Goal: Task Accomplishment & Management: Complete application form

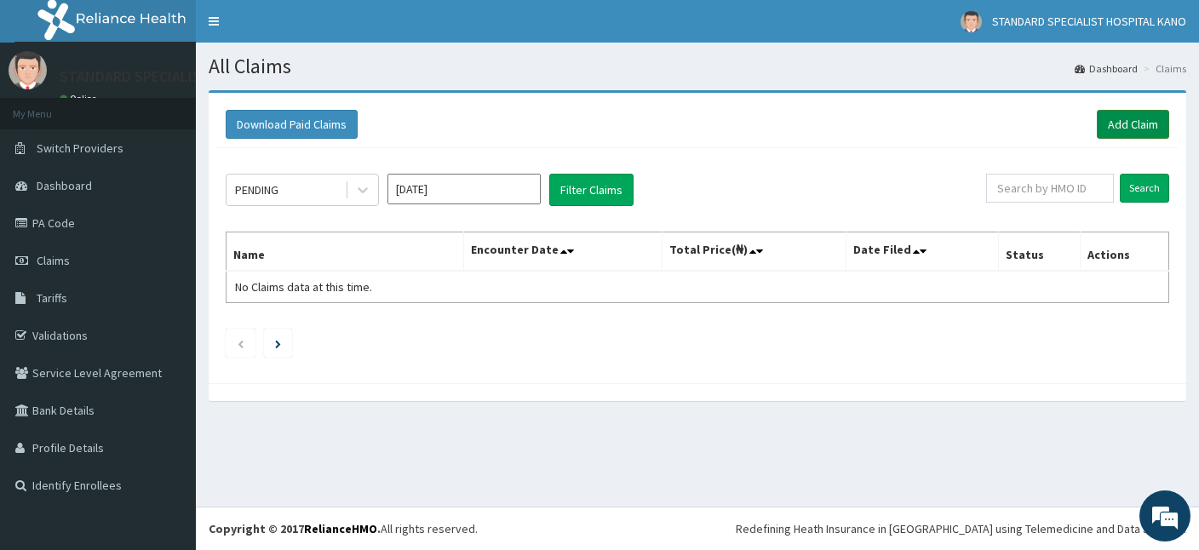
click at [1151, 118] on link "Add Claim" at bounding box center [1133, 124] width 72 height 29
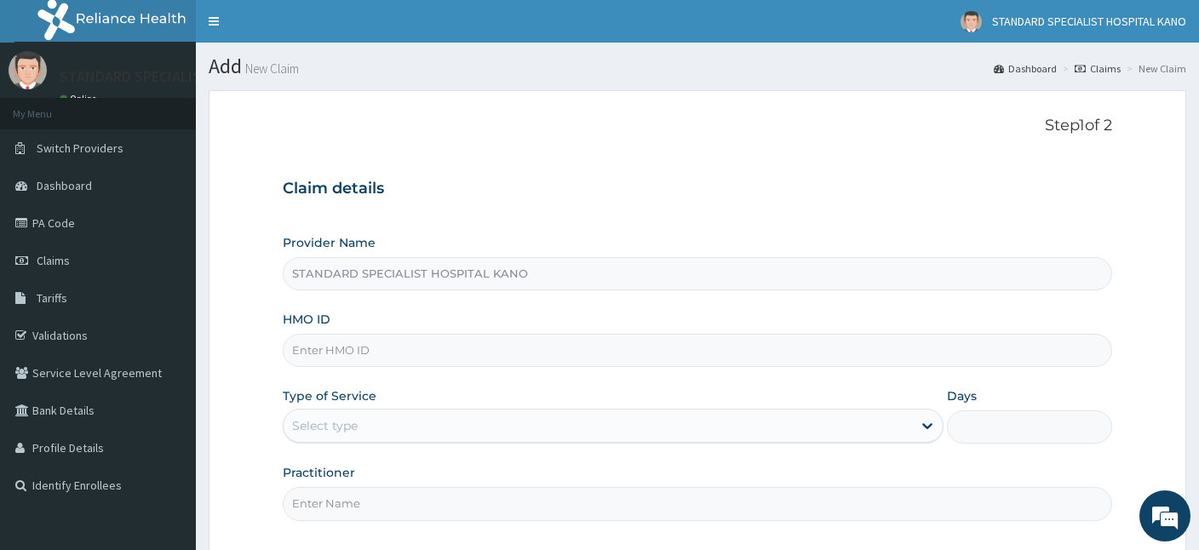
type input "STANDARD SPECIALIST HOSPITAL KANO"
click at [310, 360] on input "HMO ID" at bounding box center [697, 350] width 829 height 33
click at [349, 349] on input "HMO ID" at bounding box center [697, 350] width 829 height 33
type input "EHG/10026/A"
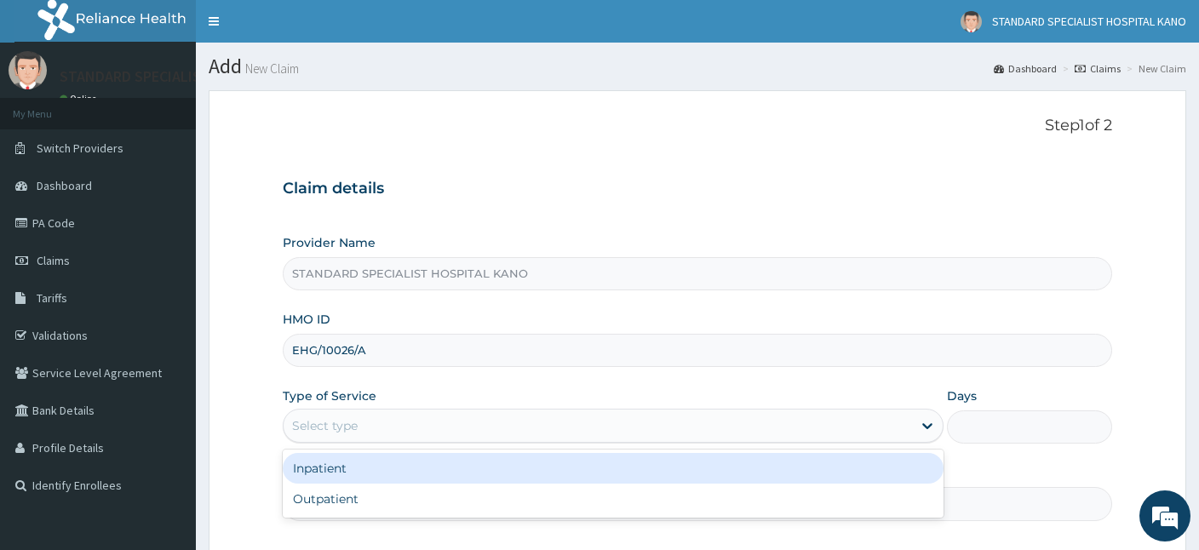
click at [371, 423] on div "Select type" at bounding box center [598, 425] width 628 height 27
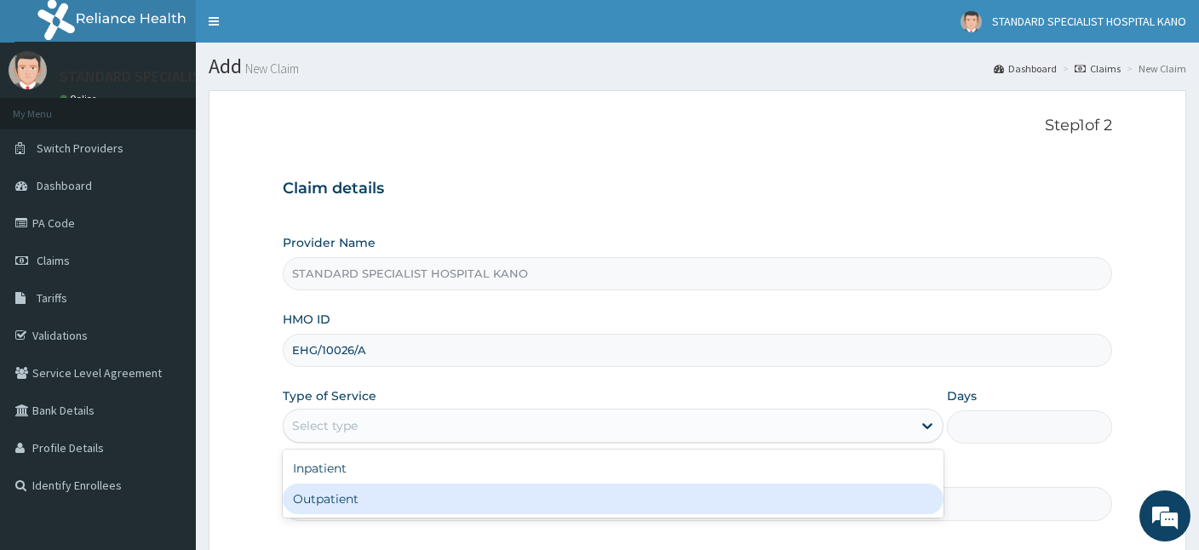
click at [335, 505] on div "Outpatient" at bounding box center [613, 499] width 661 height 31
type input "1"
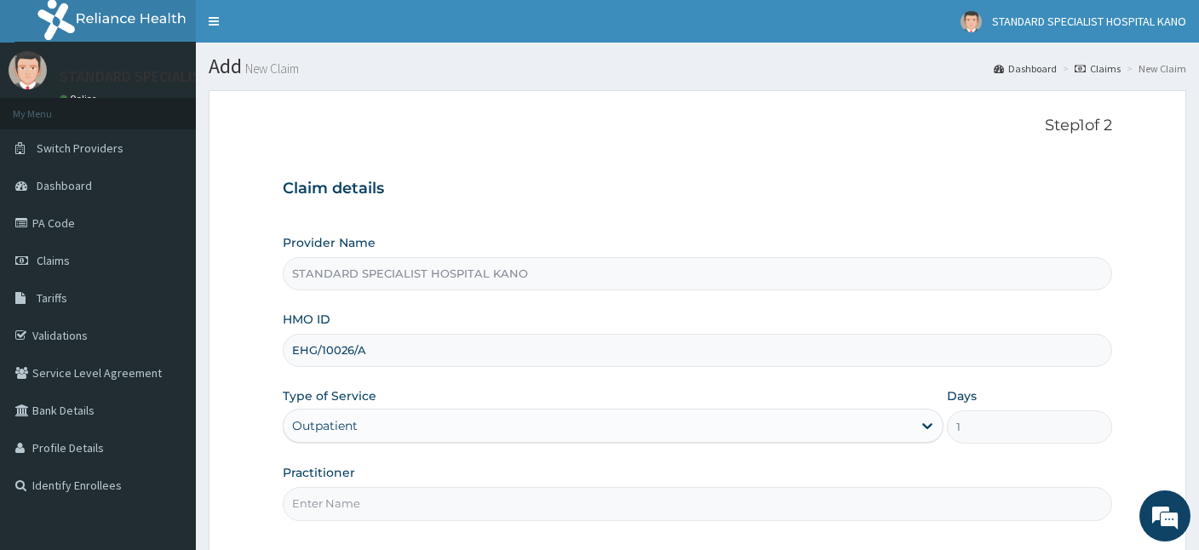
click at [346, 507] on input "Practitioner" at bounding box center [697, 503] width 829 height 33
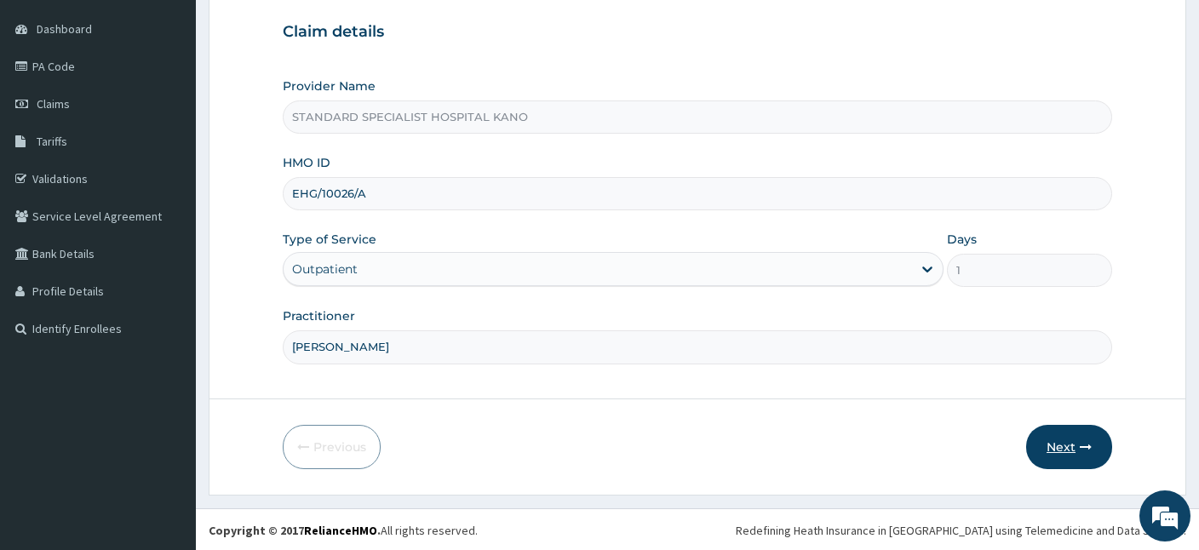
type input "DR OBAJE"
click at [1067, 439] on button "Next" at bounding box center [1069, 447] width 86 height 44
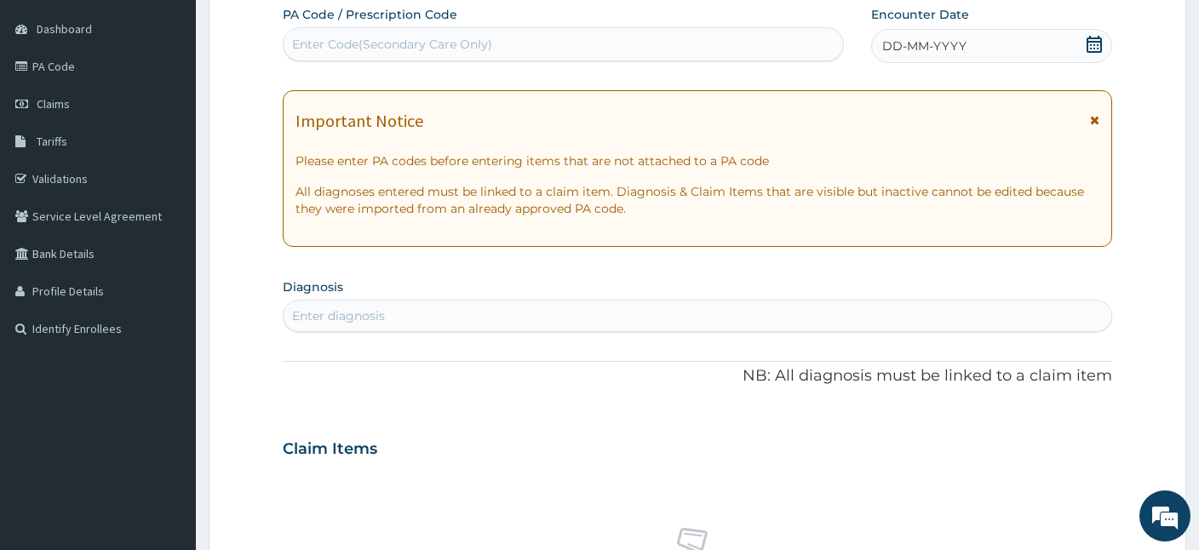
click at [1092, 43] on icon at bounding box center [1094, 44] width 17 height 17
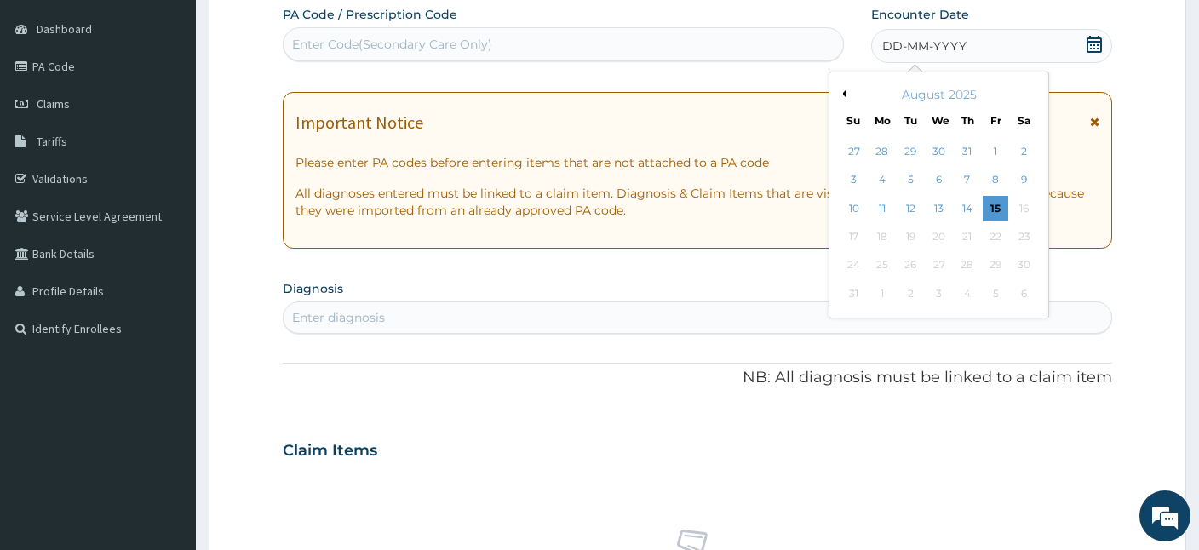
click at [841, 92] on button "Previous Month" at bounding box center [842, 93] width 9 height 9
click at [884, 233] on div "23" at bounding box center [882, 237] width 26 height 26
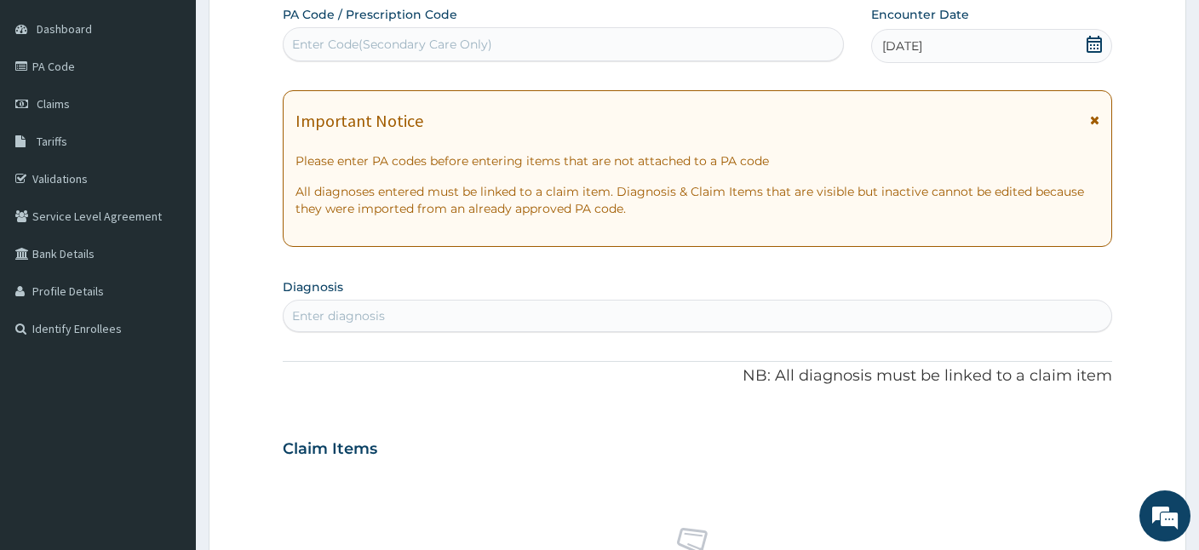
click at [402, 309] on div "Enter diagnosis" at bounding box center [698, 315] width 828 height 27
type input "pud"
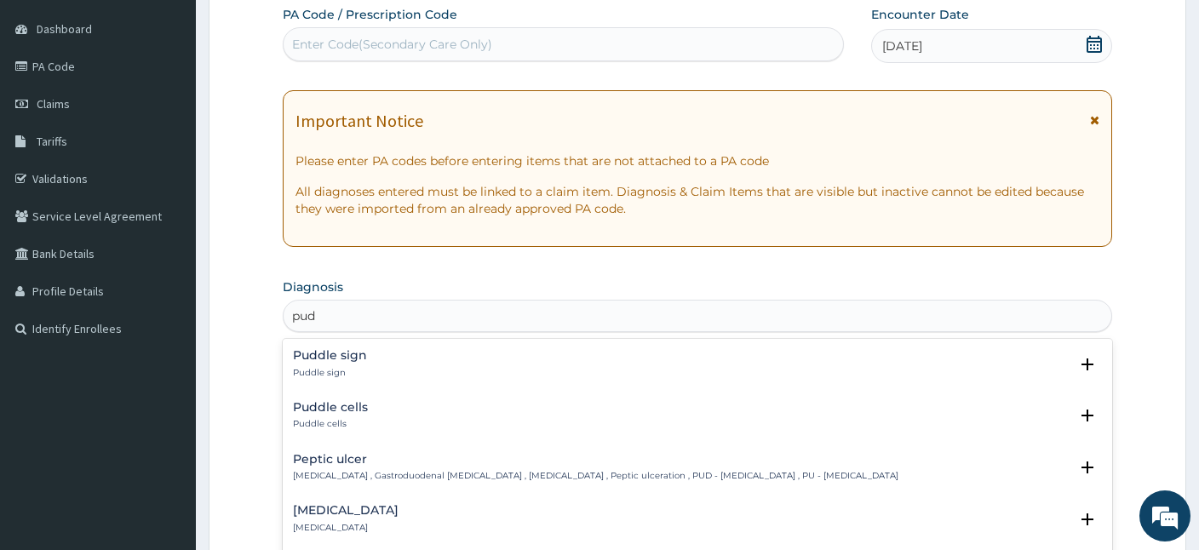
click at [310, 453] on h4 "Peptic ulcer" at bounding box center [595, 459] width 605 height 13
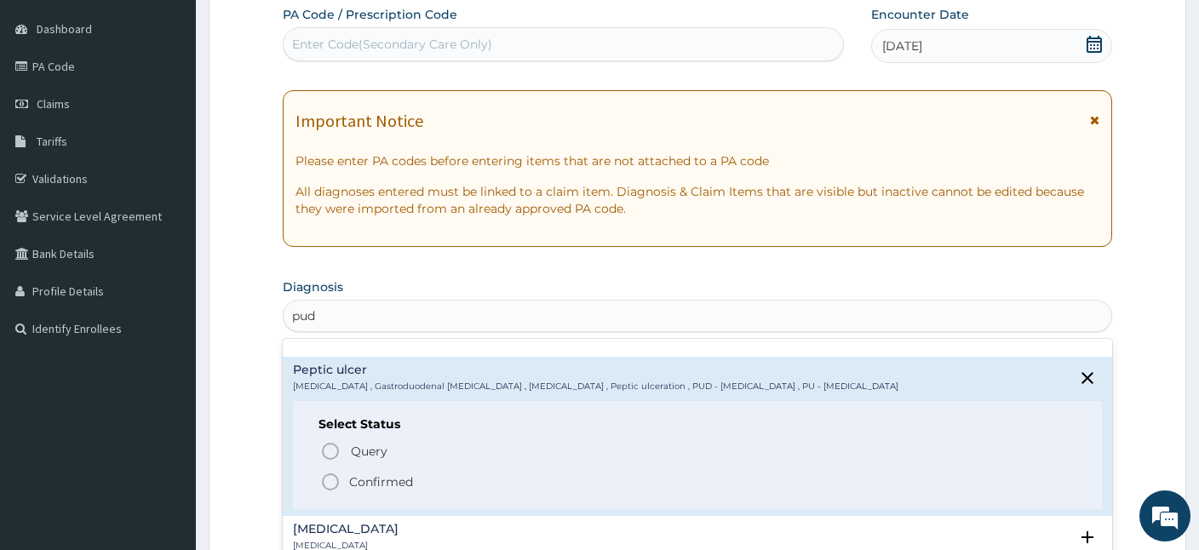
scroll to position [106, 0]
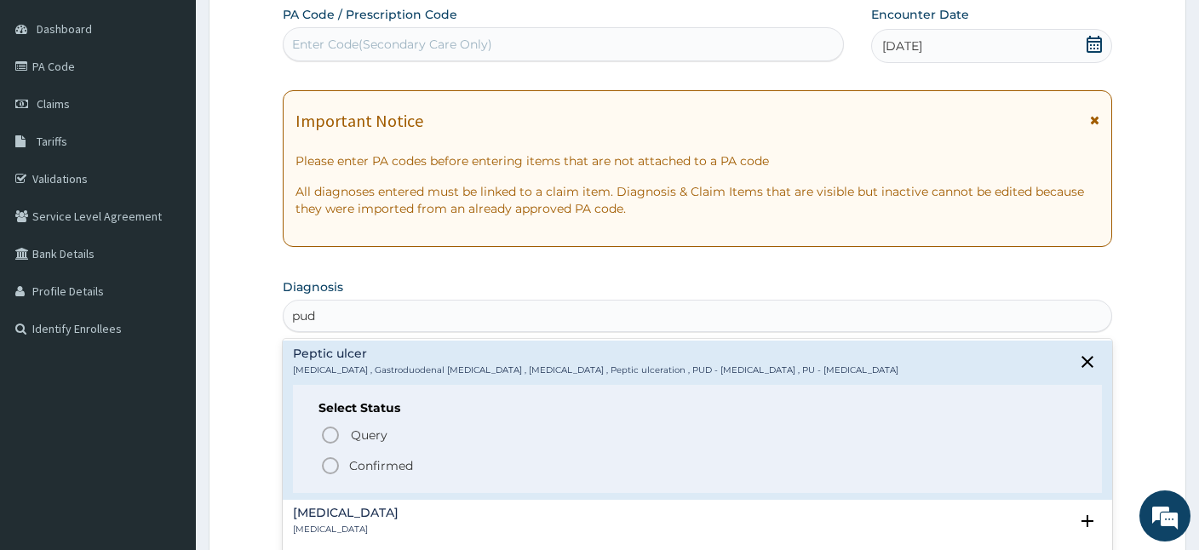
click at [327, 461] on icon "status option filled" at bounding box center [330, 466] width 20 height 20
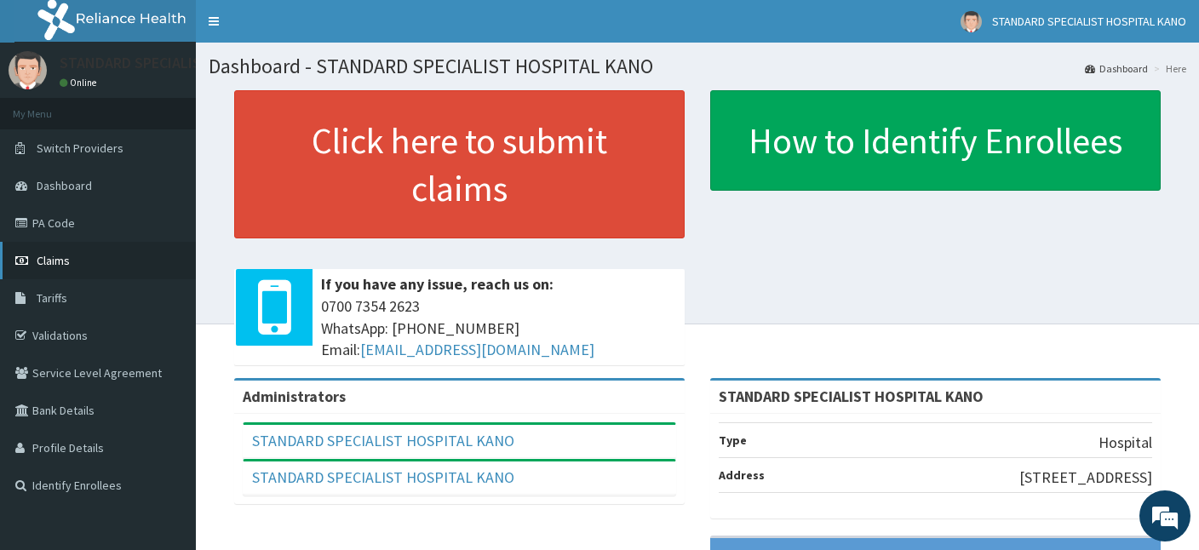
click at [60, 263] on span "Claims" at bounding box center [53, 260] width 33 height 15
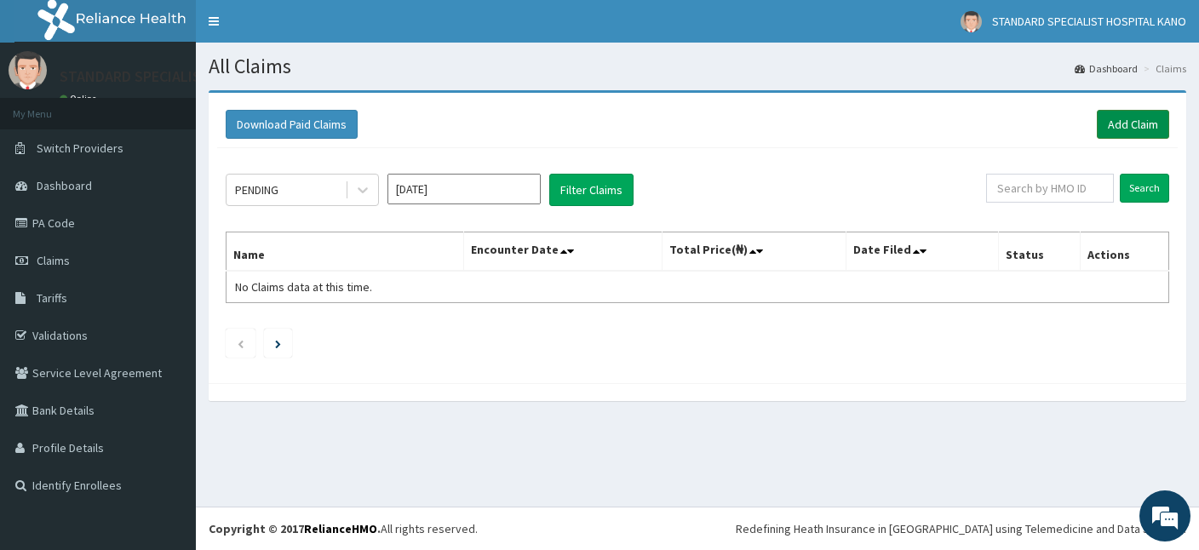
click at [1111, 131] on link "Add Claim" at bounding box center [1133, 124] width 72 height 29
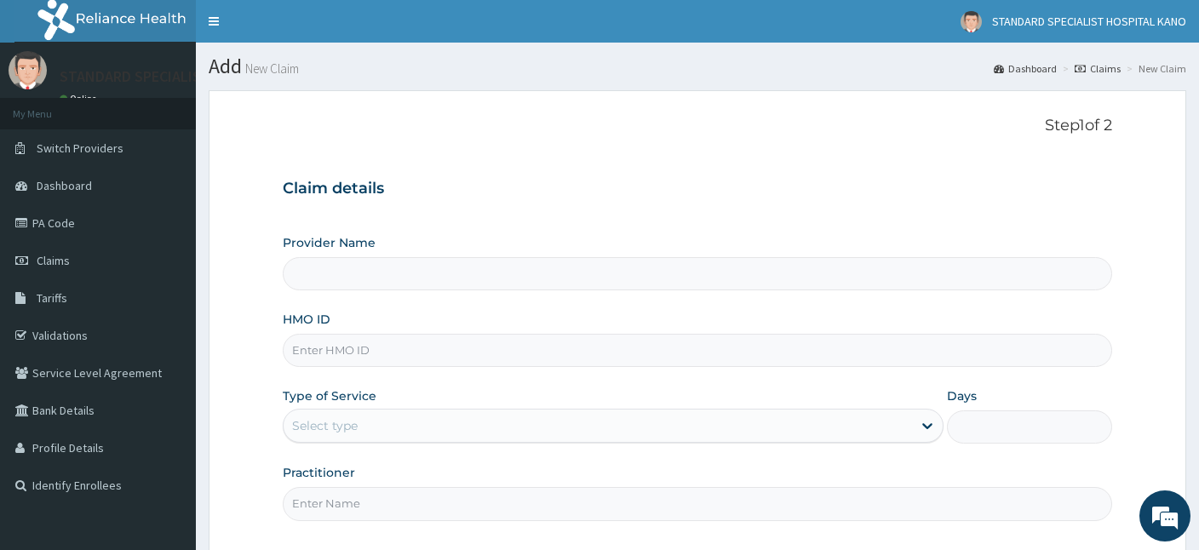
type input "STANDARD SPECIALIST HOSPITAL KANO"
click at [374, 348] on input "HMO ID" at bounding box center [697, 350] width 829 height 33
type input "e"
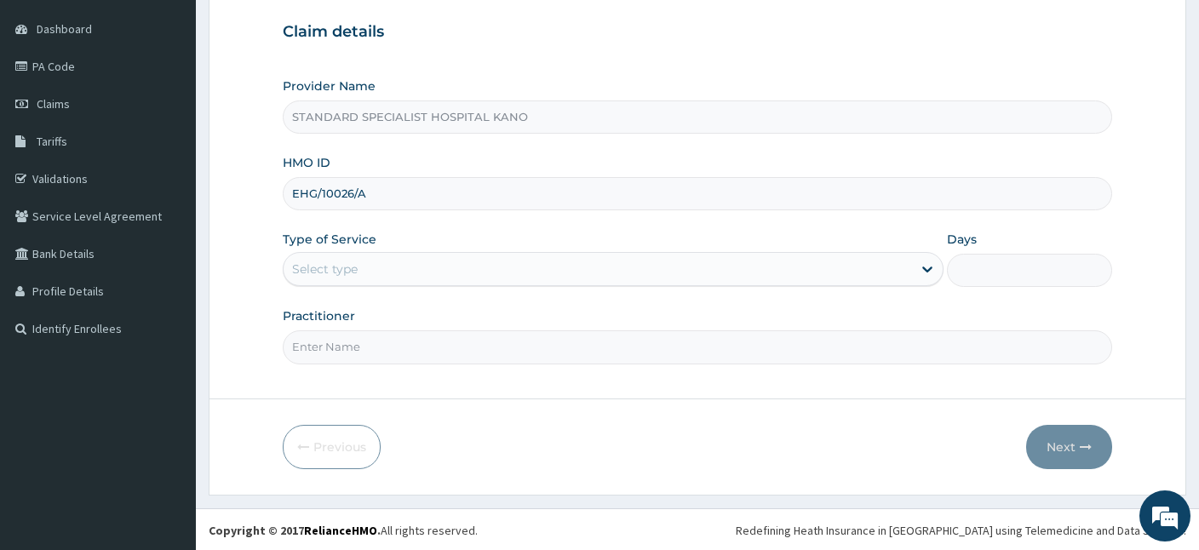
type input "EHG/10026/A"
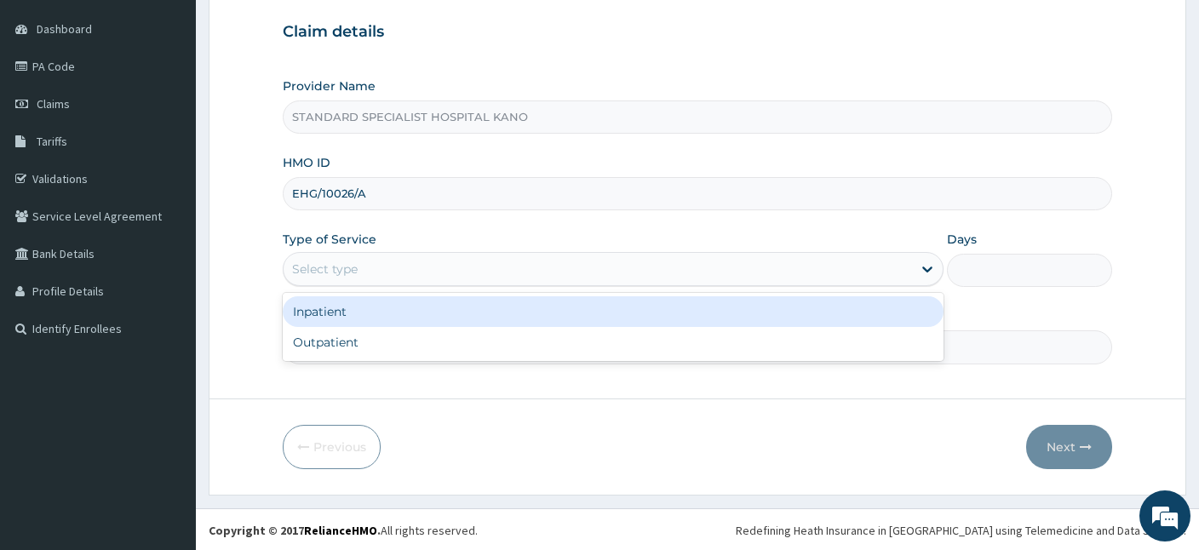
click at [330, 268] on div "Select type" at bounding box center [325, 269] width 66 height 17
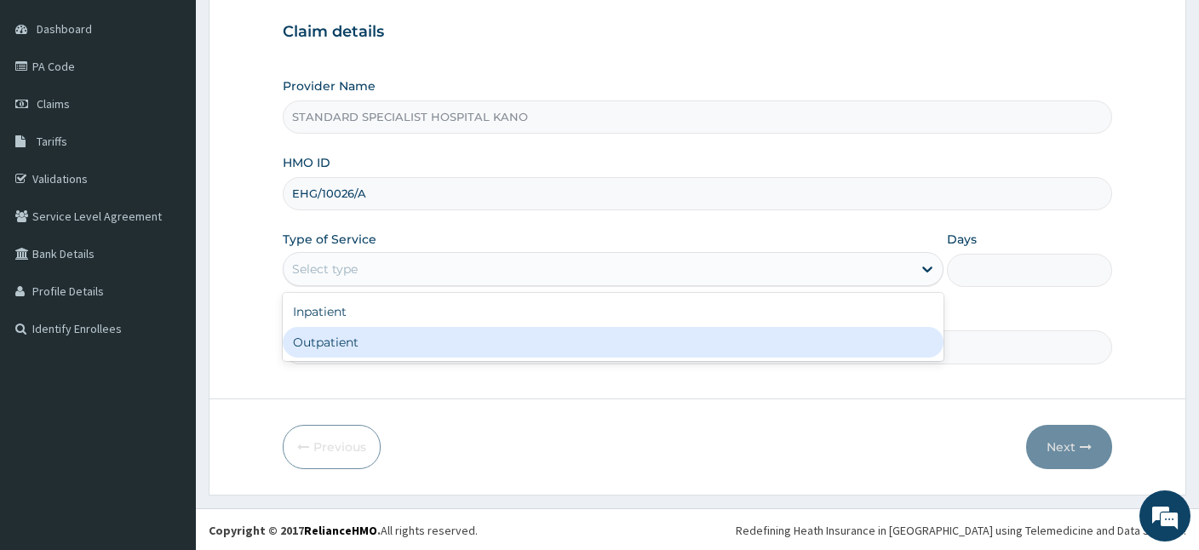
click at [333, 336] on div "Outpatient" at bounding box center [613, 342] width 661 height 31
type input "1"
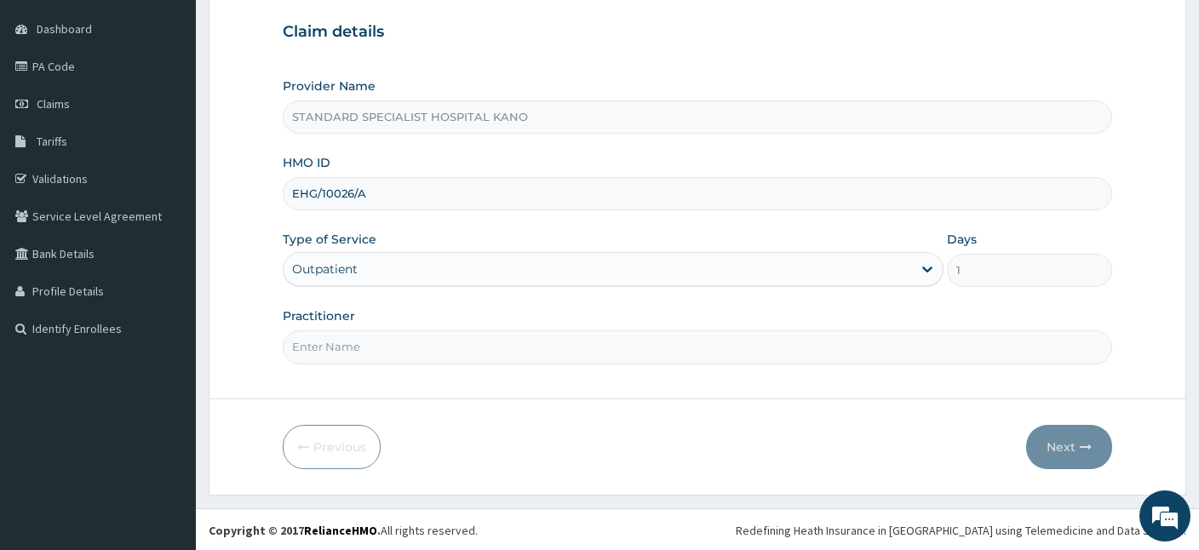
click at [529, 345] on input "Practitioner" at bounding box center [697, 346] width 829 height 33
click at [484, 350] on input "Practitioner" at bounding box center [697, 346] width 829 height 33
type input "Dr. Ezeh"
click at [1047, 448] on button "Next" at bounding box center [1069, 447] width 86 height 44
